Goal: Find specific page/section: Find specific page/section

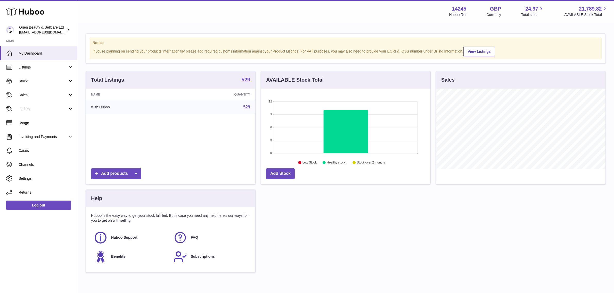
scroll to position [80, 169]
click at [54, 115] on link "Orders" at bounding box center [38, 109] width 77 height 14
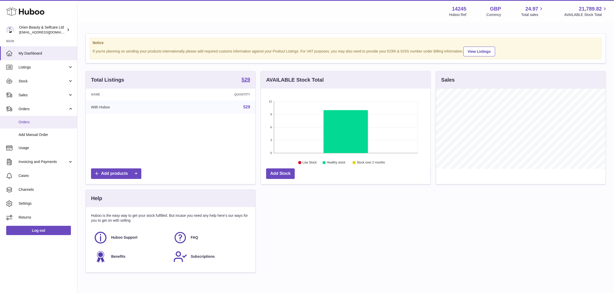
click at [50, 123] on span "Orders" at bounding box center [46, 122] width 55 height 5
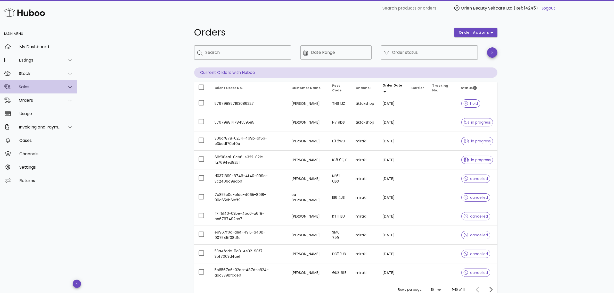
click at [43, 91] on div "Sales" at bounding box center [38, 86] width 77 height 13
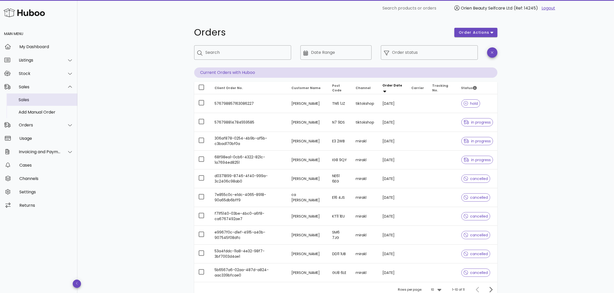
click at [39, 97] on div "Sales" at bounding box center [46, 99] width 55 height 11
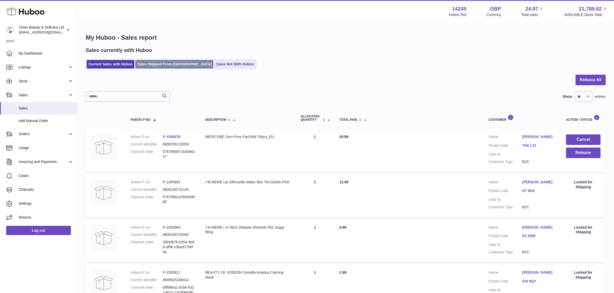
click at [176, 65] on link "Sales Shipped From [GEOGRAPHIC_DATA]" at bounding box center [174, 64] width 78 height 9
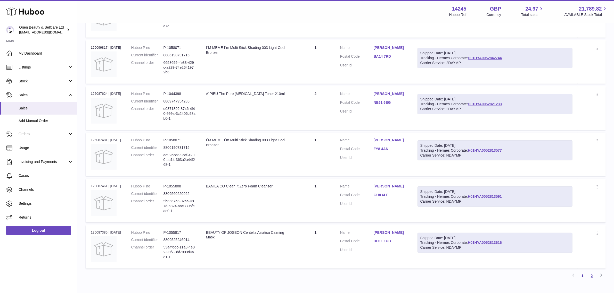
click at [593, 276] on link "2" at bounding box center [591, 275] width 9 height 9
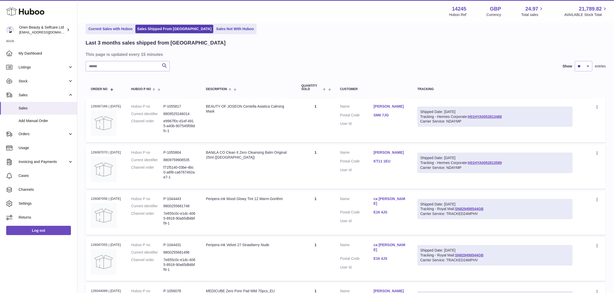
scroll to position [206, 0]
